Goal: Information Seeking & Learning: Compare options

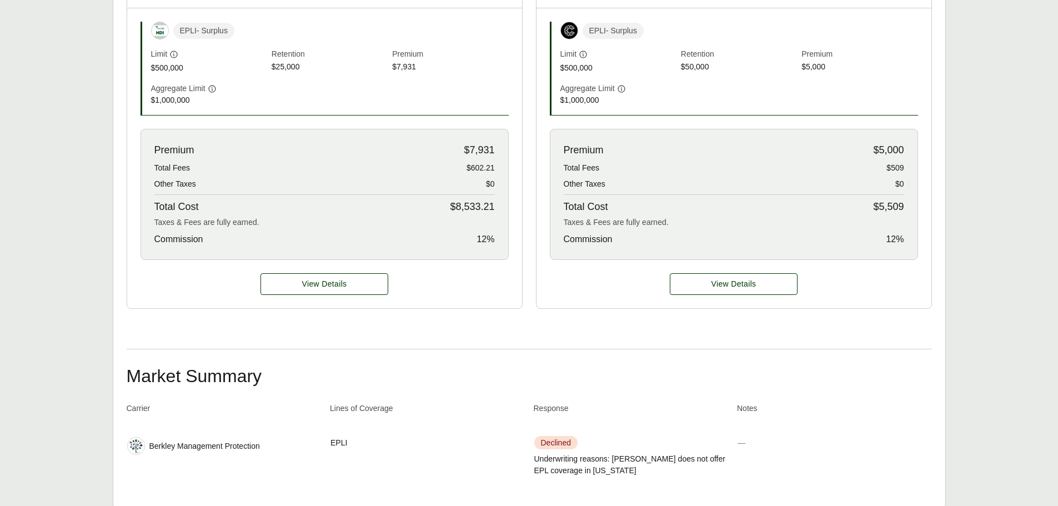
scroll to position [414, 0]
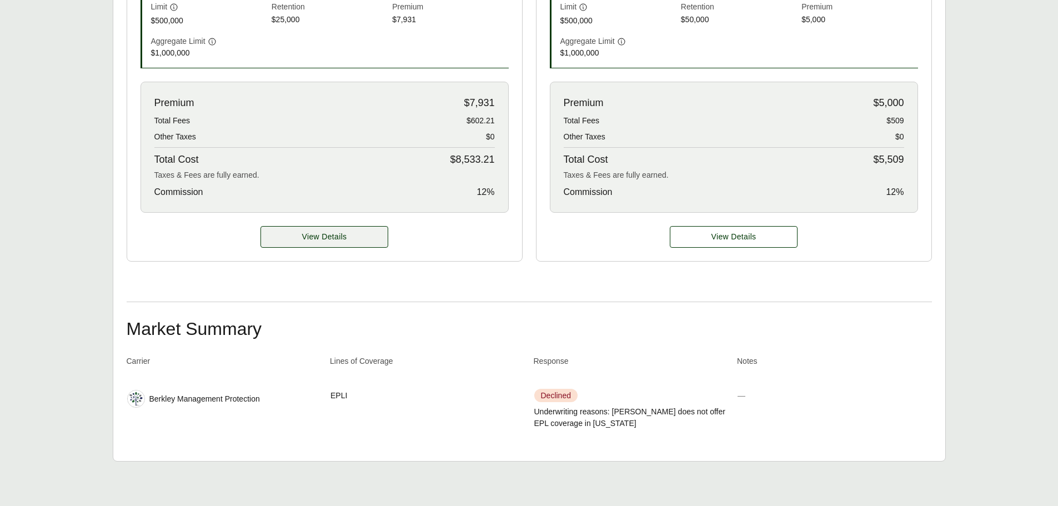
click at [343, 238] on span "View Details" at bounding box center [324, 237] width 45 height 12
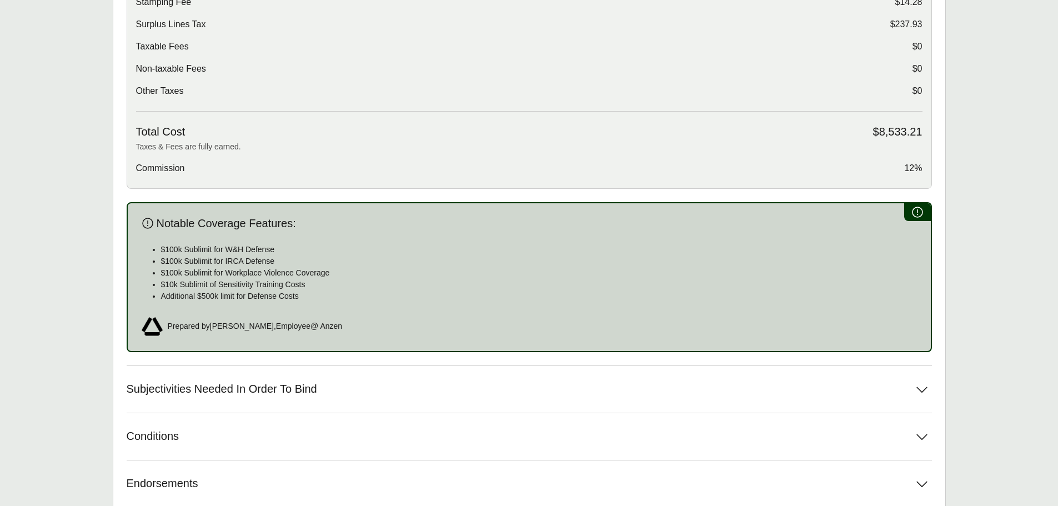
scroll to position [536, 0]
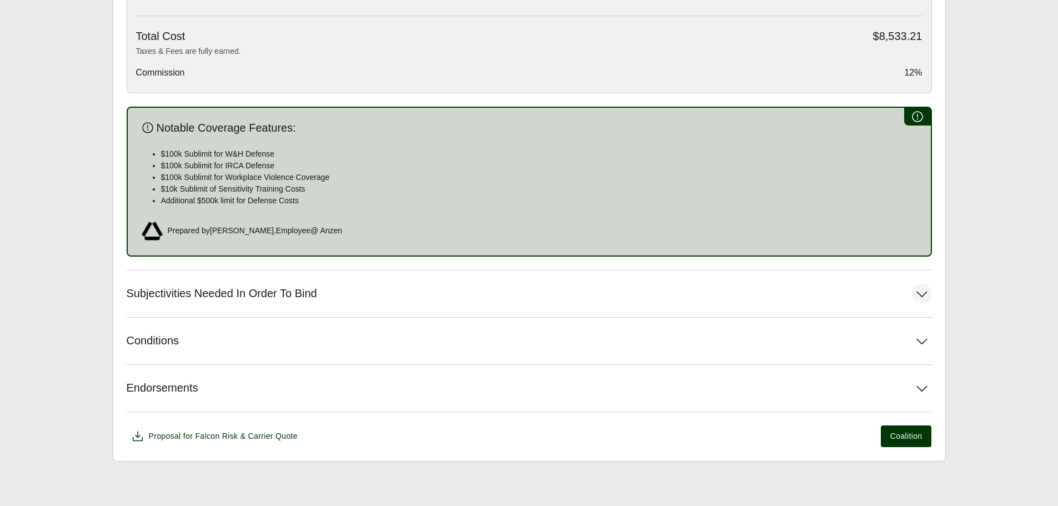
click at [921, 292] on icon at bounding box center [922, 294] width 20 height 20
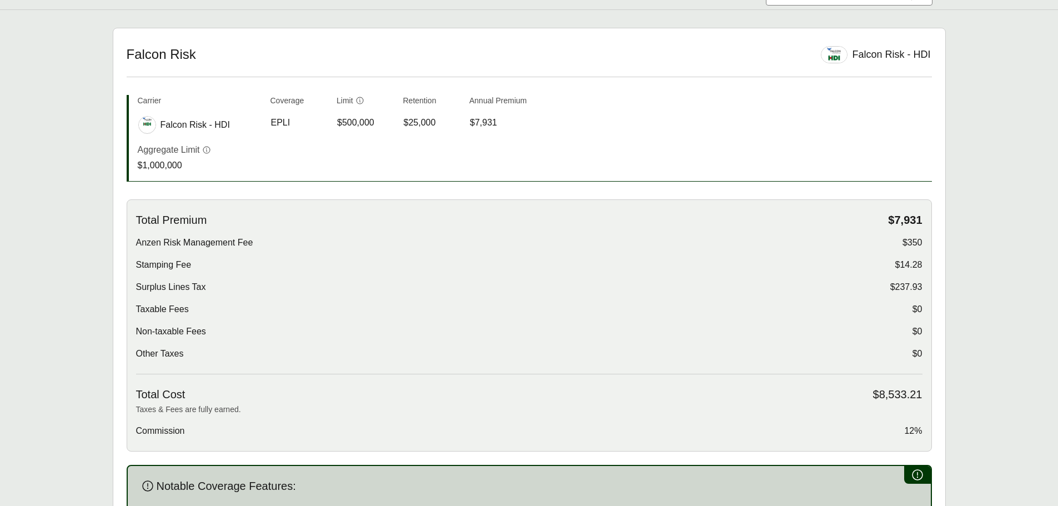
scroll to position [0, 0]
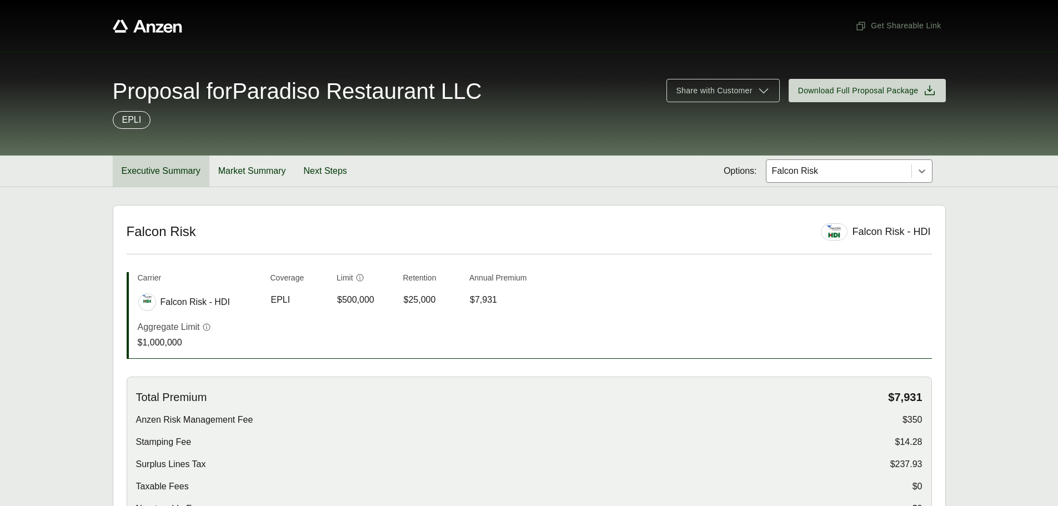
click at [167, 174] on button "Executive Summary" at bounding box center [161, 171] width 97 height 31
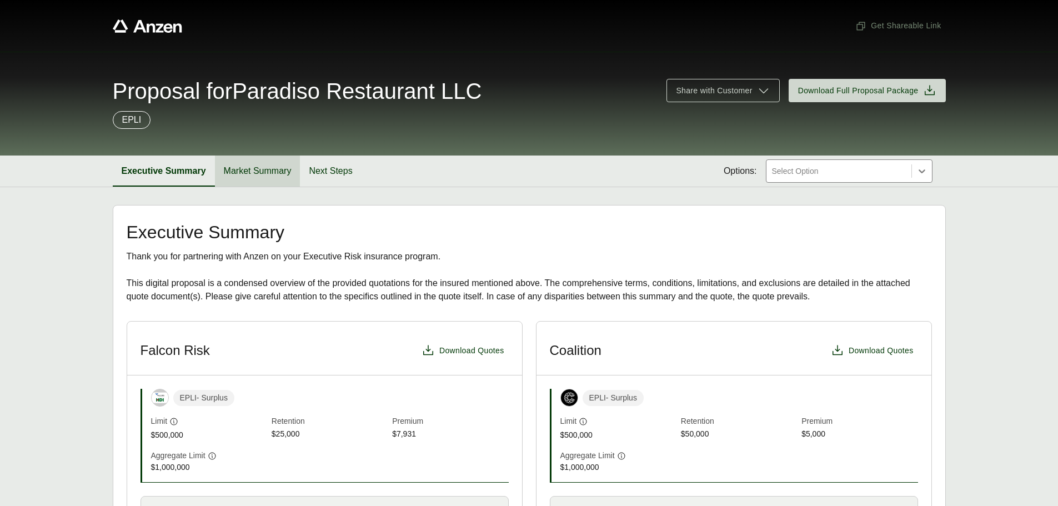
click at [254, 165] on button "Market Summary" at bounding box center [258, 171] width 86 height 31
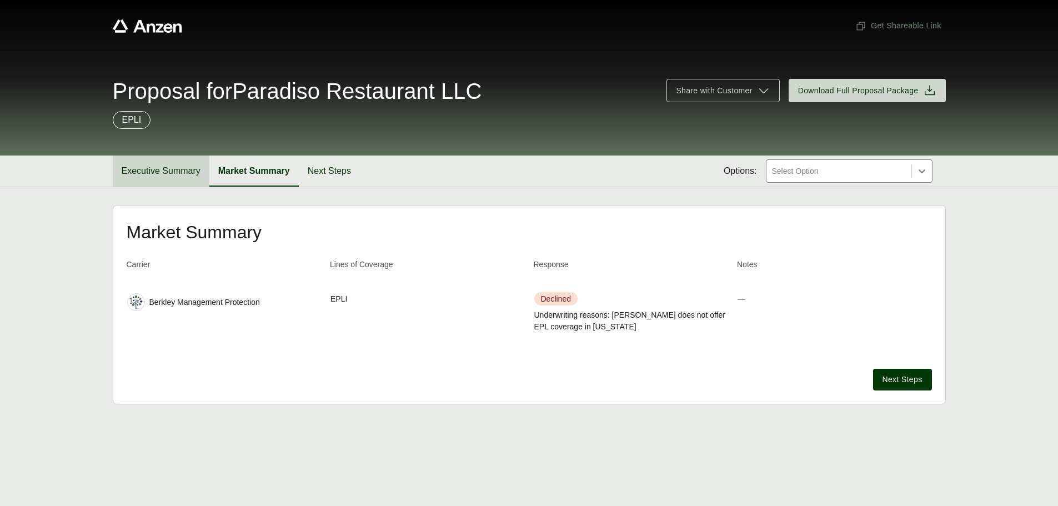
click at [145, 171] on button "Executive Summary" at bounding box center [161, 171] width 97 height 31
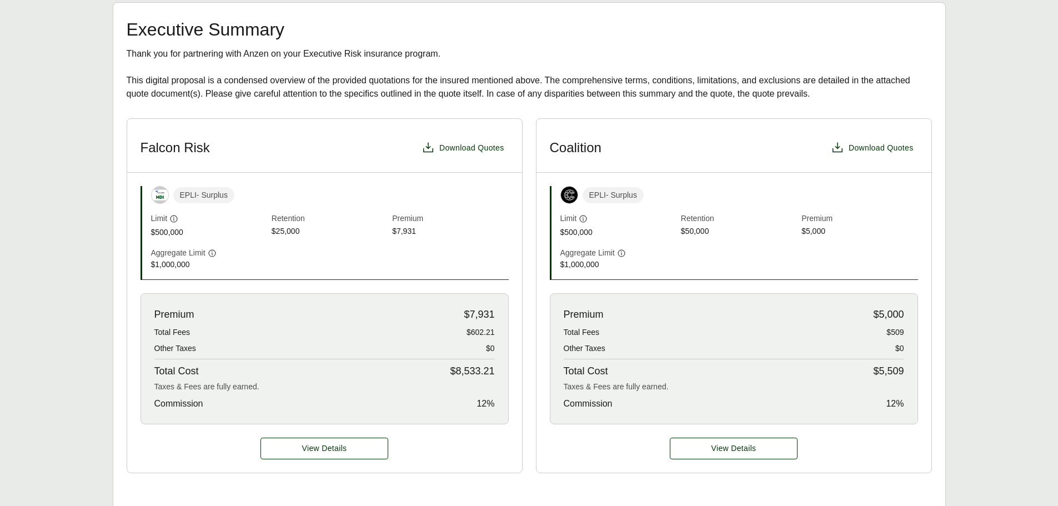
scroll to position [222, 0]
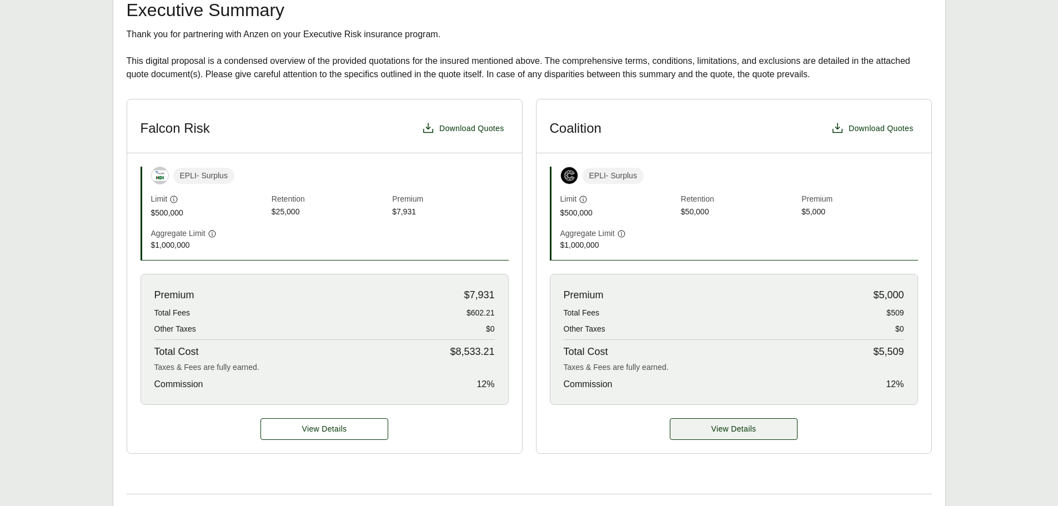
click at [721, 434] on span "View Details" at bounding box center [734, 429] width 45 height 12
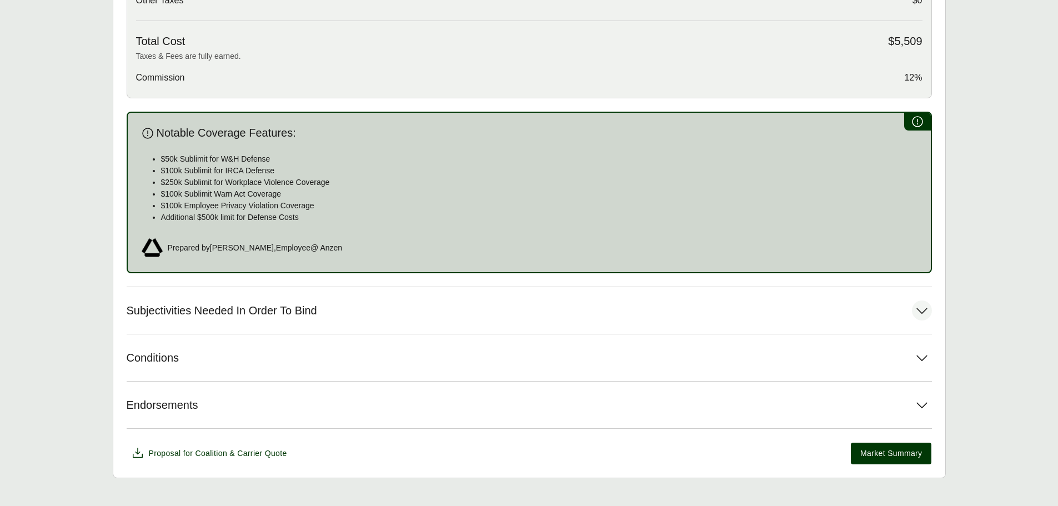
scroll to position [557, 0]
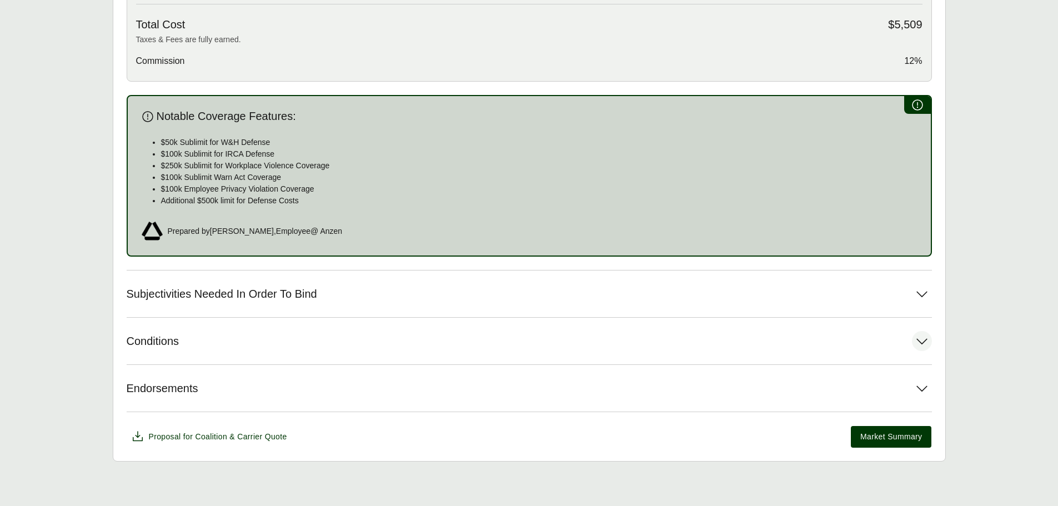
click at [924, 341] on icon at bounding box center [922, 341] width 20 height 20
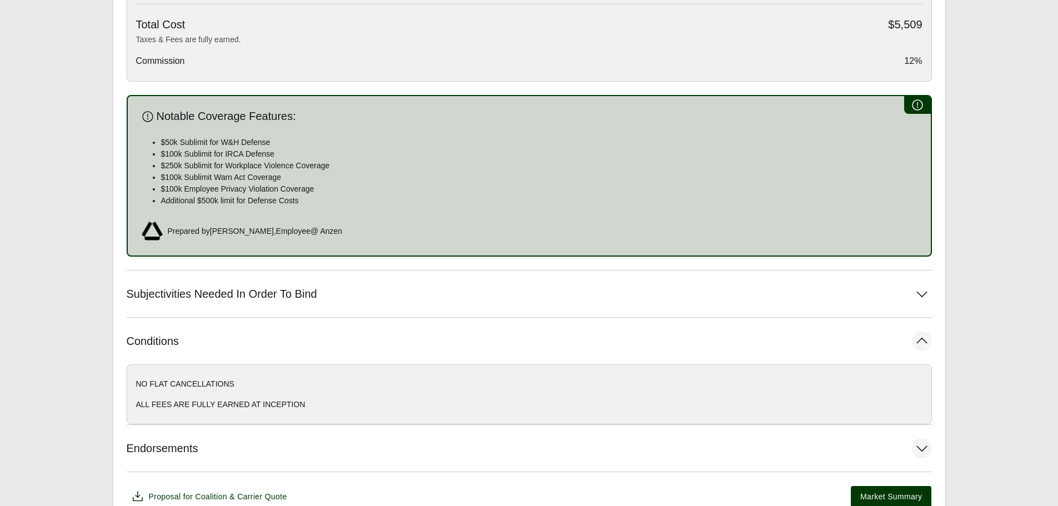
scroll to position [612, 0]
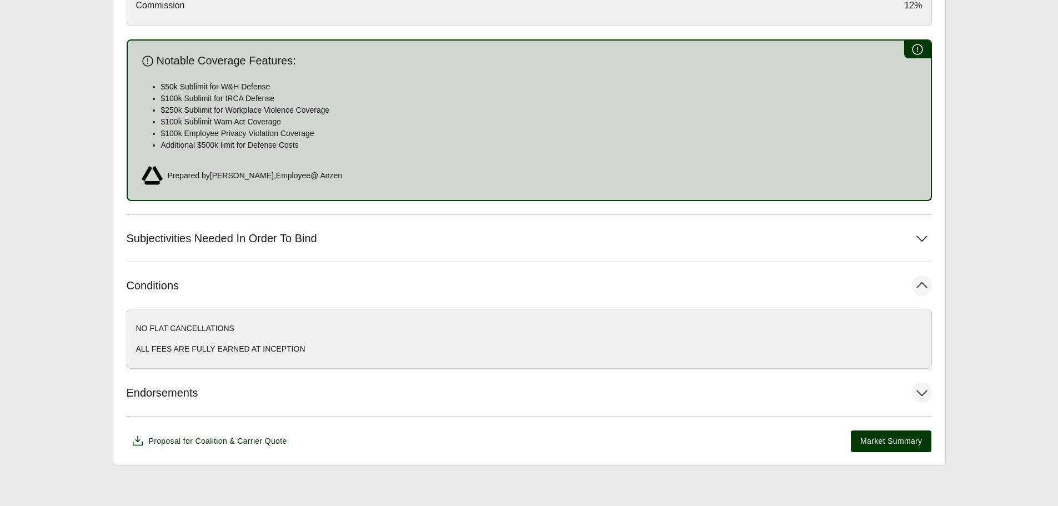
click at [919, 387] on icon at bounding box center [922, 393] width 20 height 20
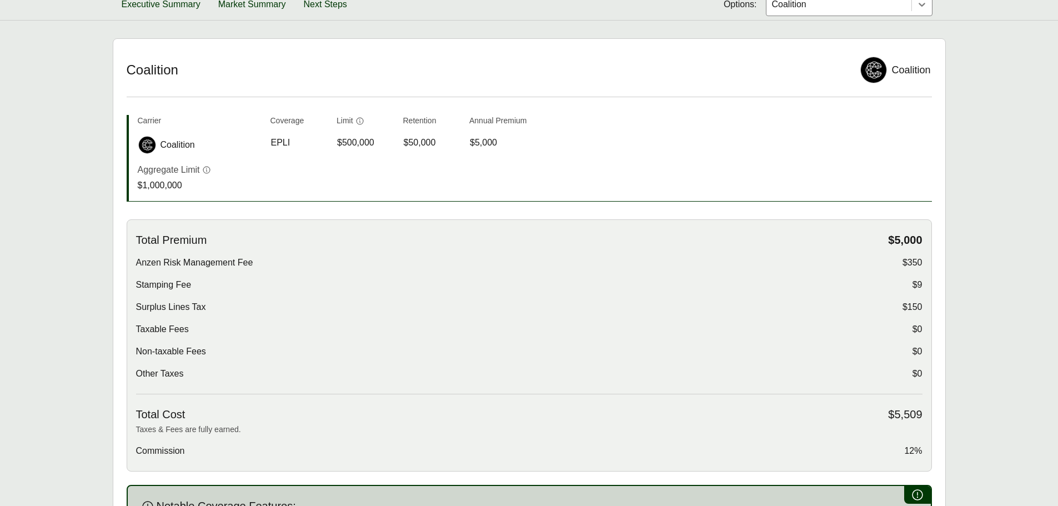
scroll to position [0, 0]
